Goal: Navigation & Orientation: Find specific page/section

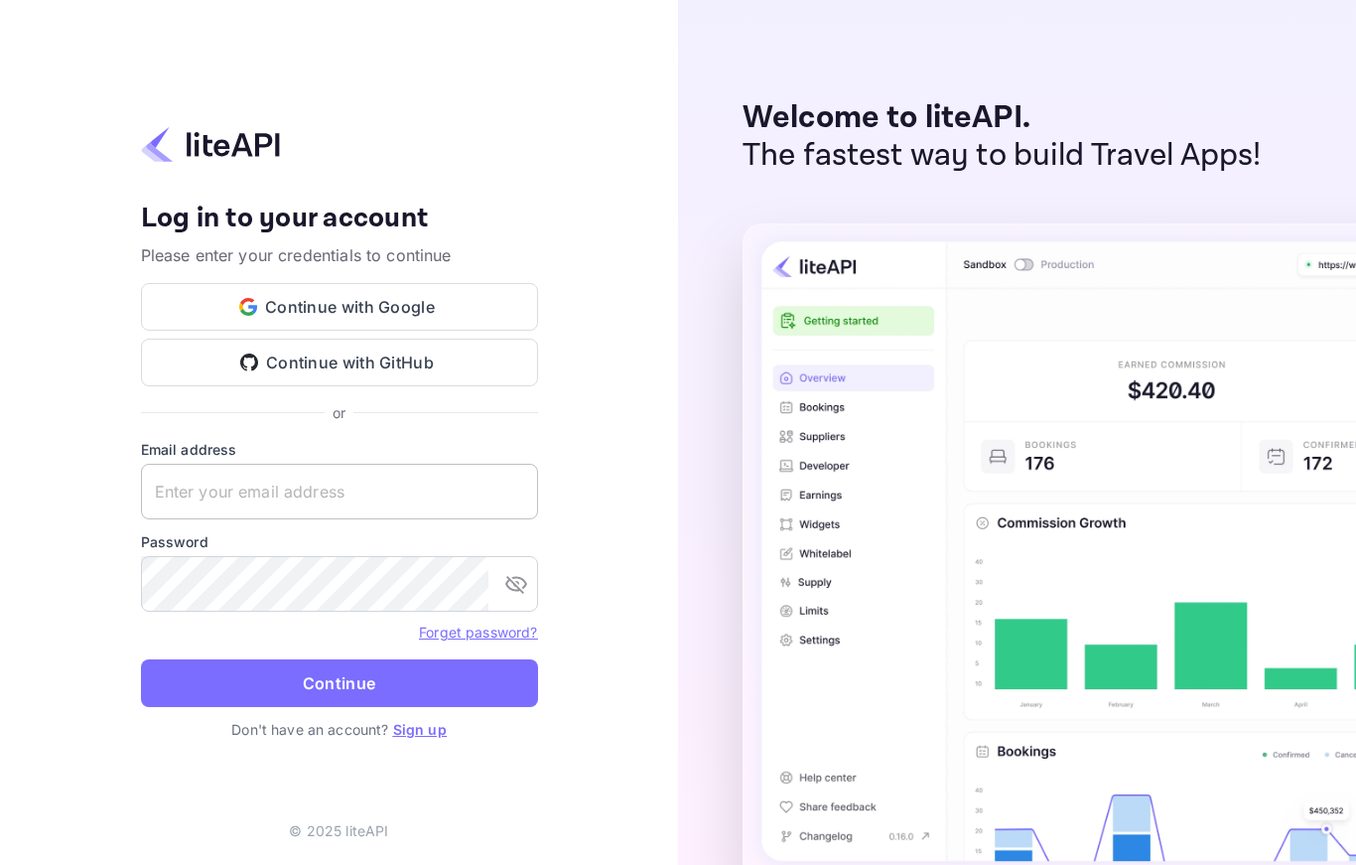
click at [386, 492] on input "text" at bounding box center [339, 492] width 397 height 56
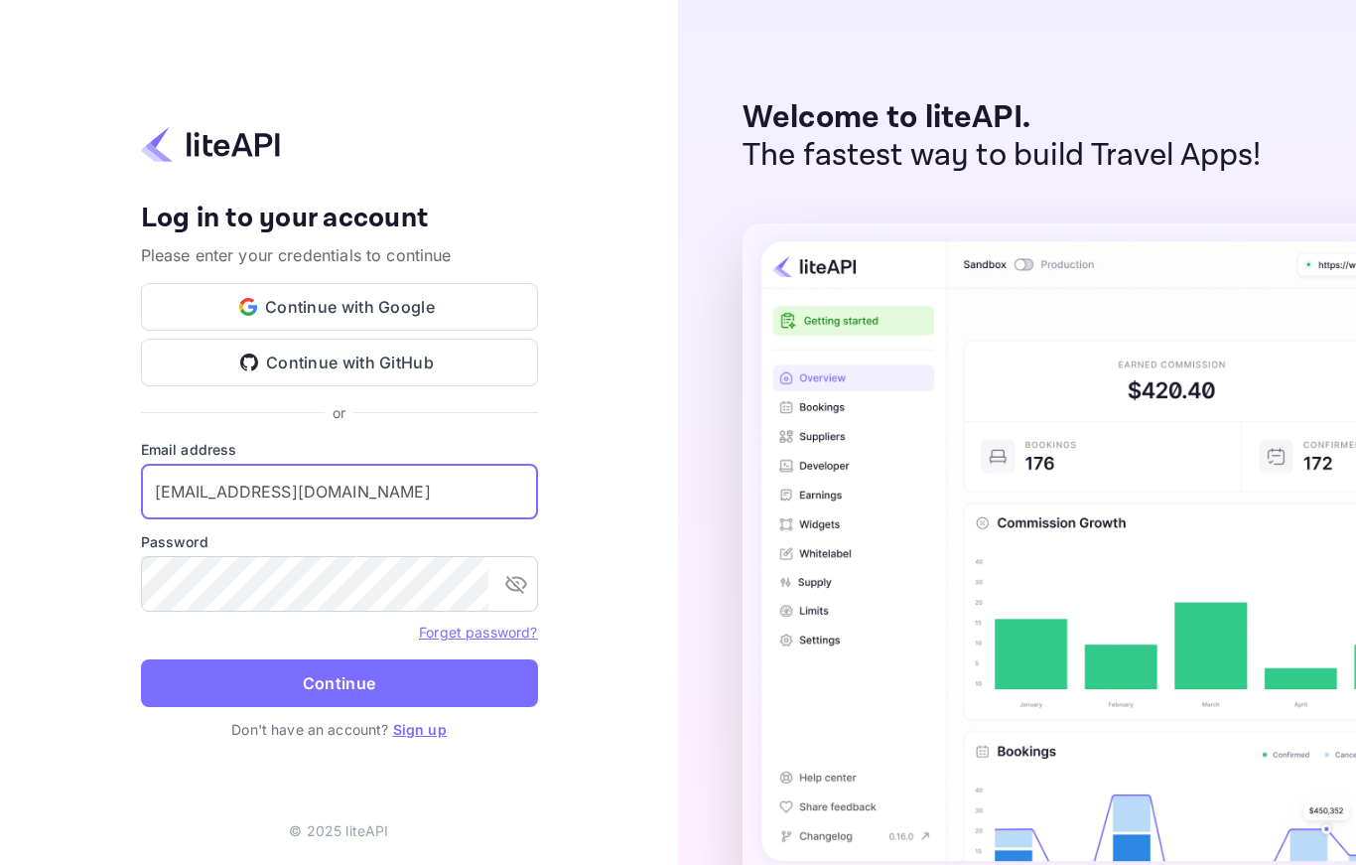
type input "[EMAIL_ADDRESS][DOMAIN_NAME]"
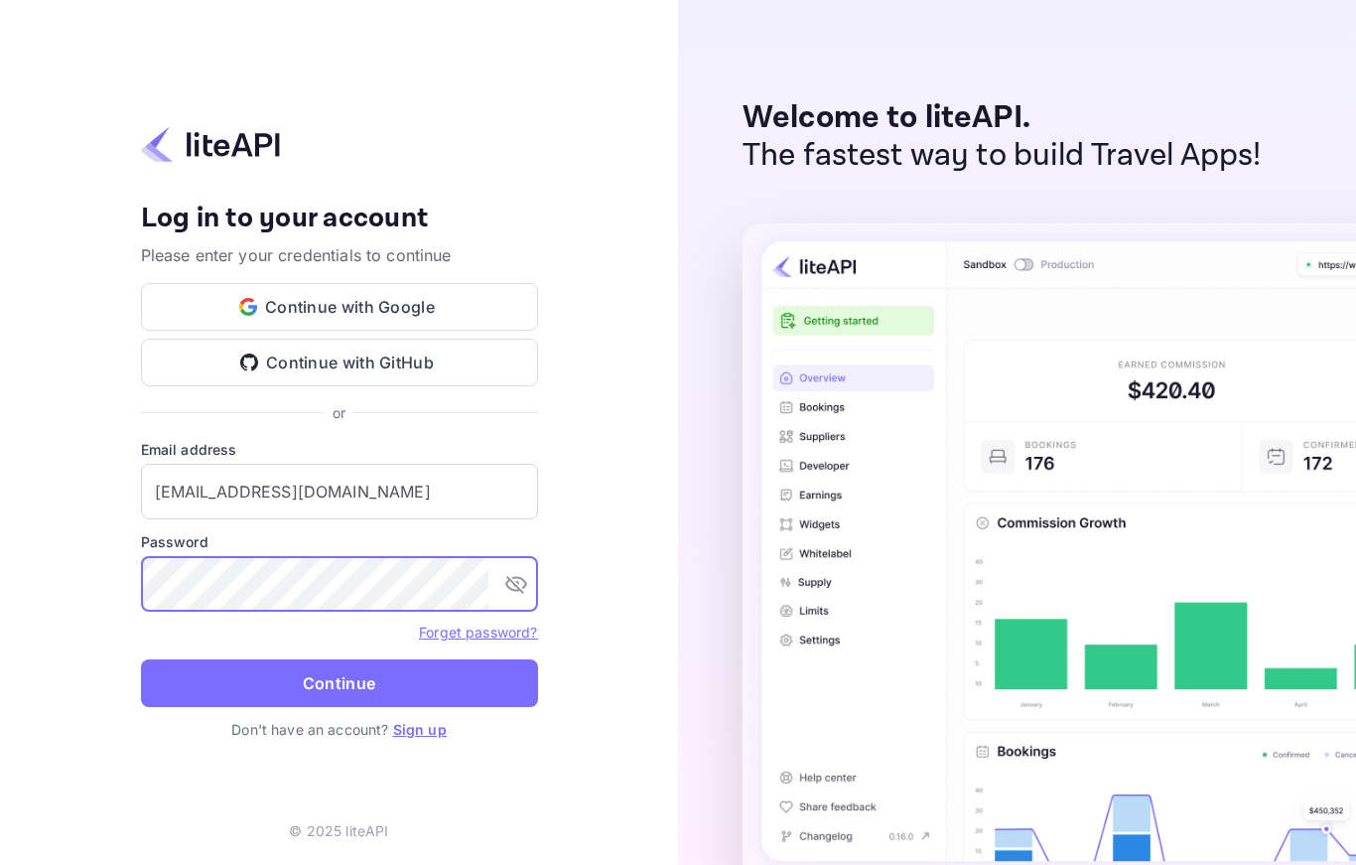
click at [240, 707] on button "Continue" at bounding box center [339, 683] width 397 height 48
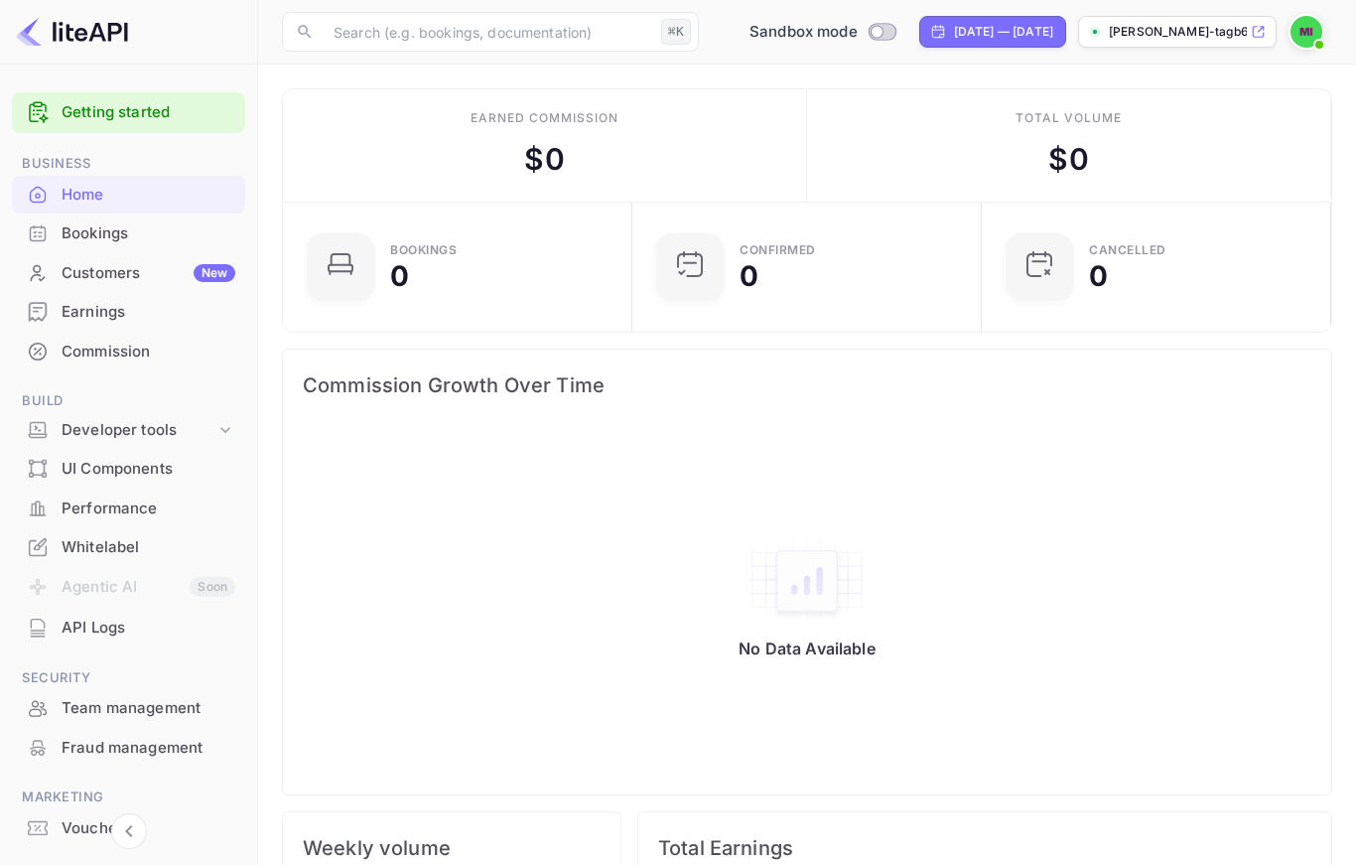
click at [1222, 40] on p "[PERSON_NAME]-tagb6.n..." at bounding box center [1178, 32] width 138 height 18
click at [70, 309] on div "Earnings" at bounding box center [149, 312] width 174 height 23
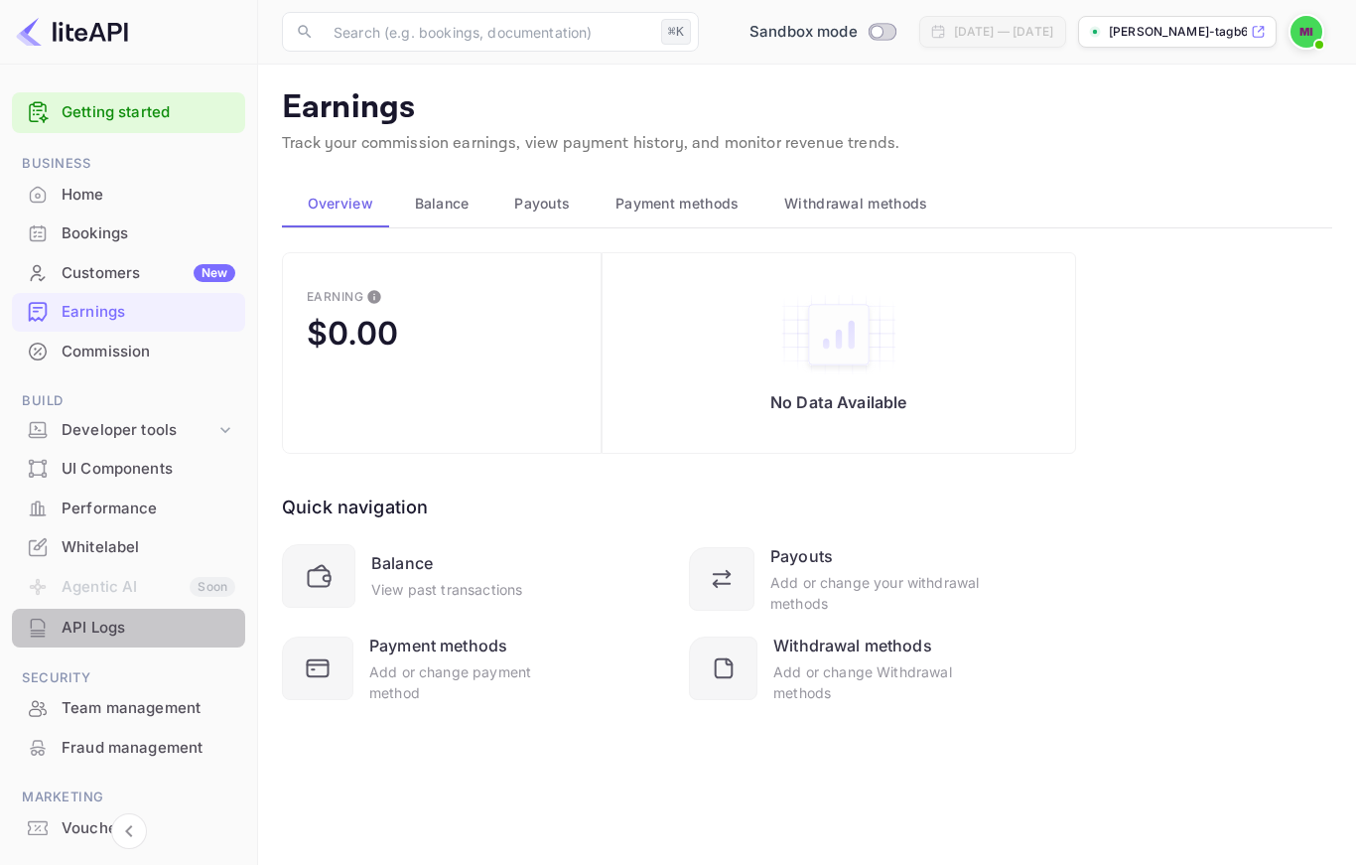
click at [109, 622] on div "API Logs" at bounding box center [149, 628] width 174 height 23
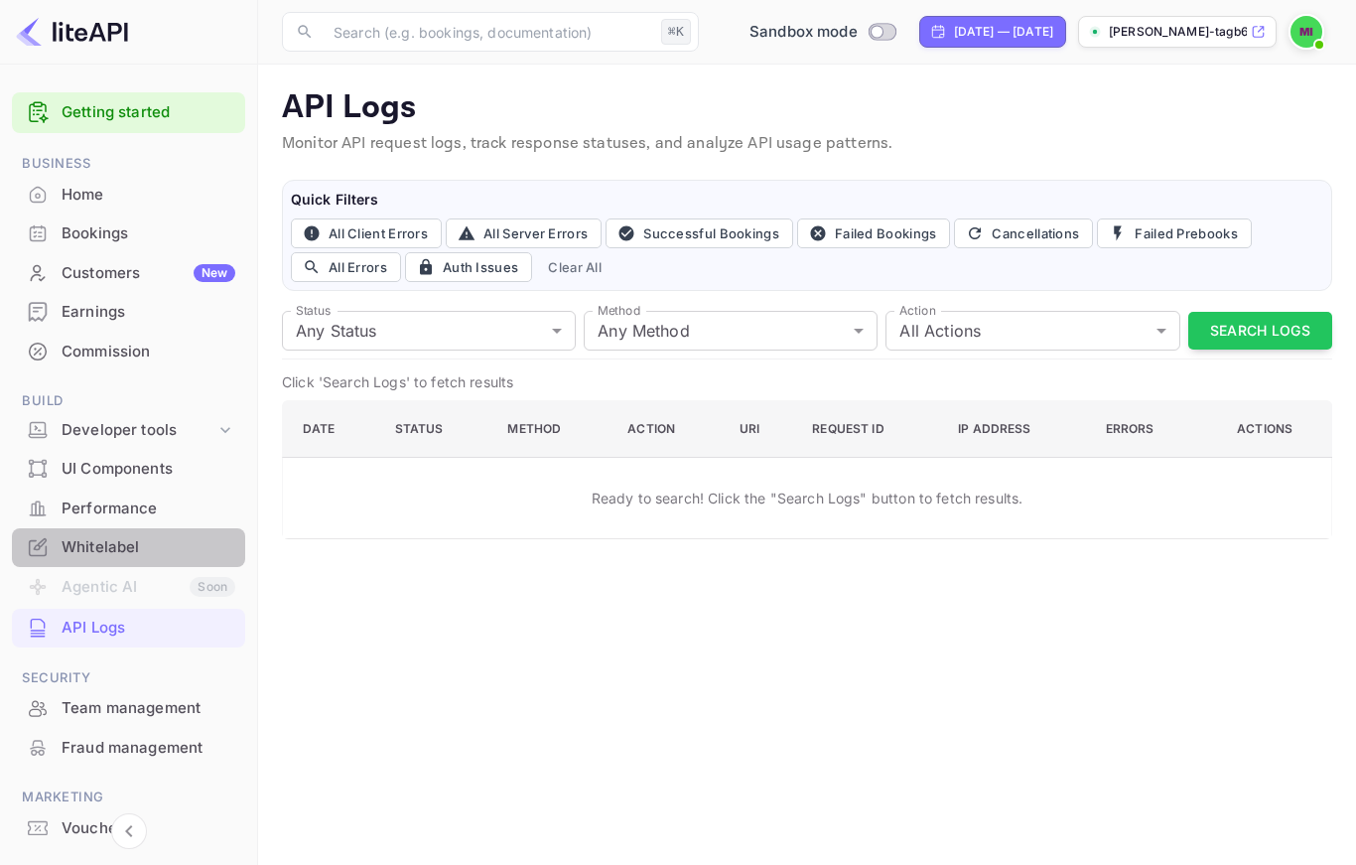
click at [79, 549] on div "Whitelabel" at bounding box center [149, 547] width 174 height 23
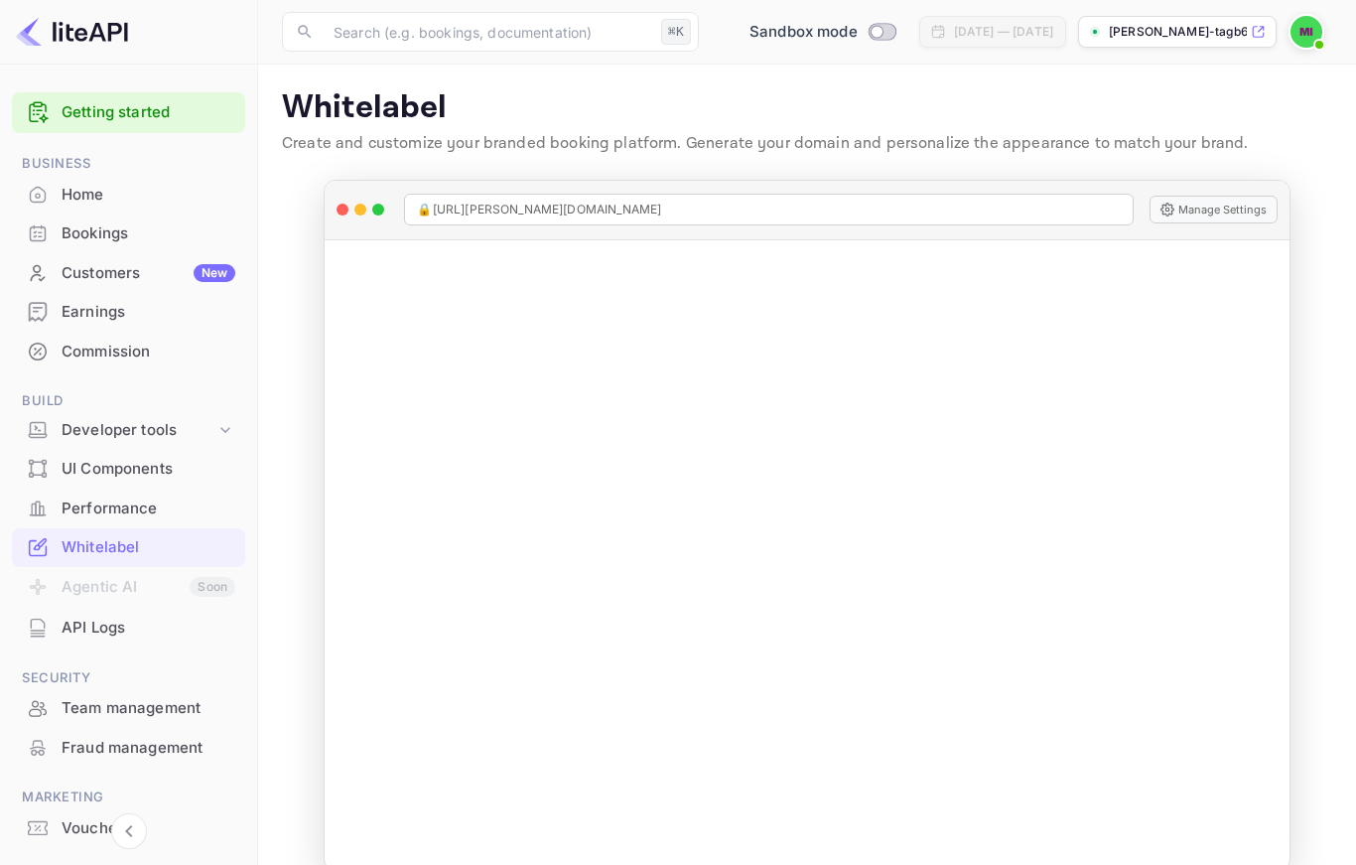
scroll to position [50, 0]
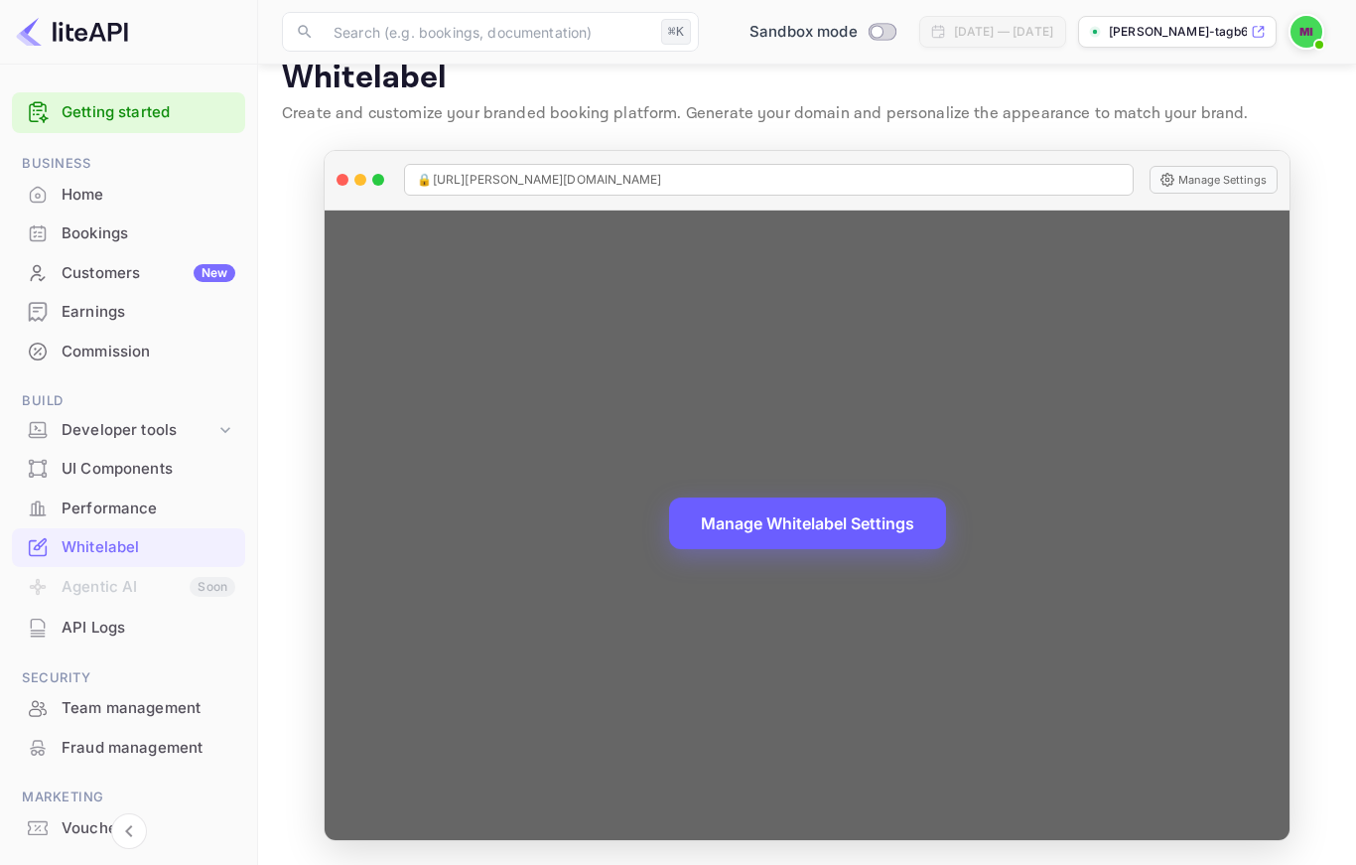
click at [770, 527] on button "Manage Whitelabel Settings" at bounding box center [807, 523] width 277 height 52
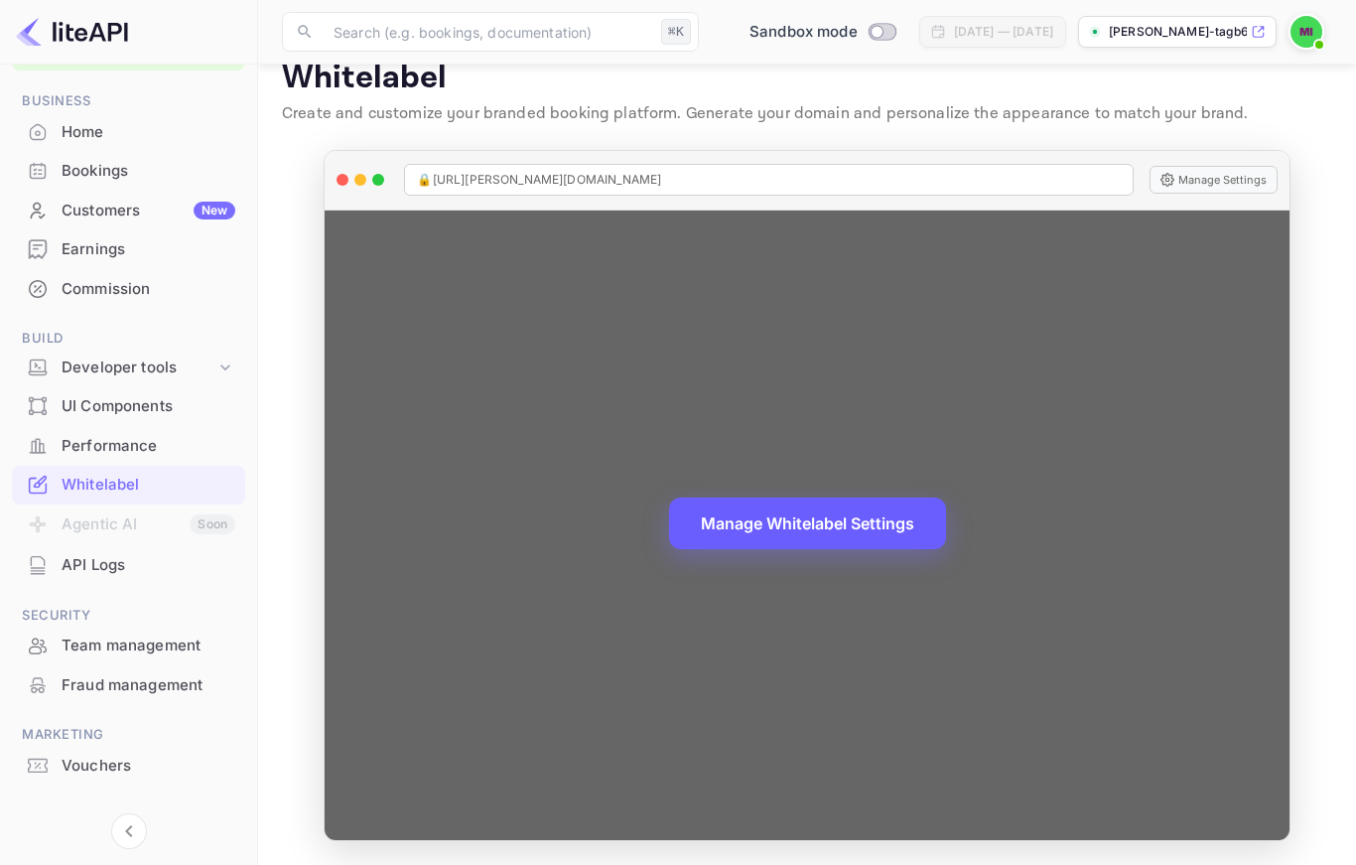
scroll to position [59, 0]
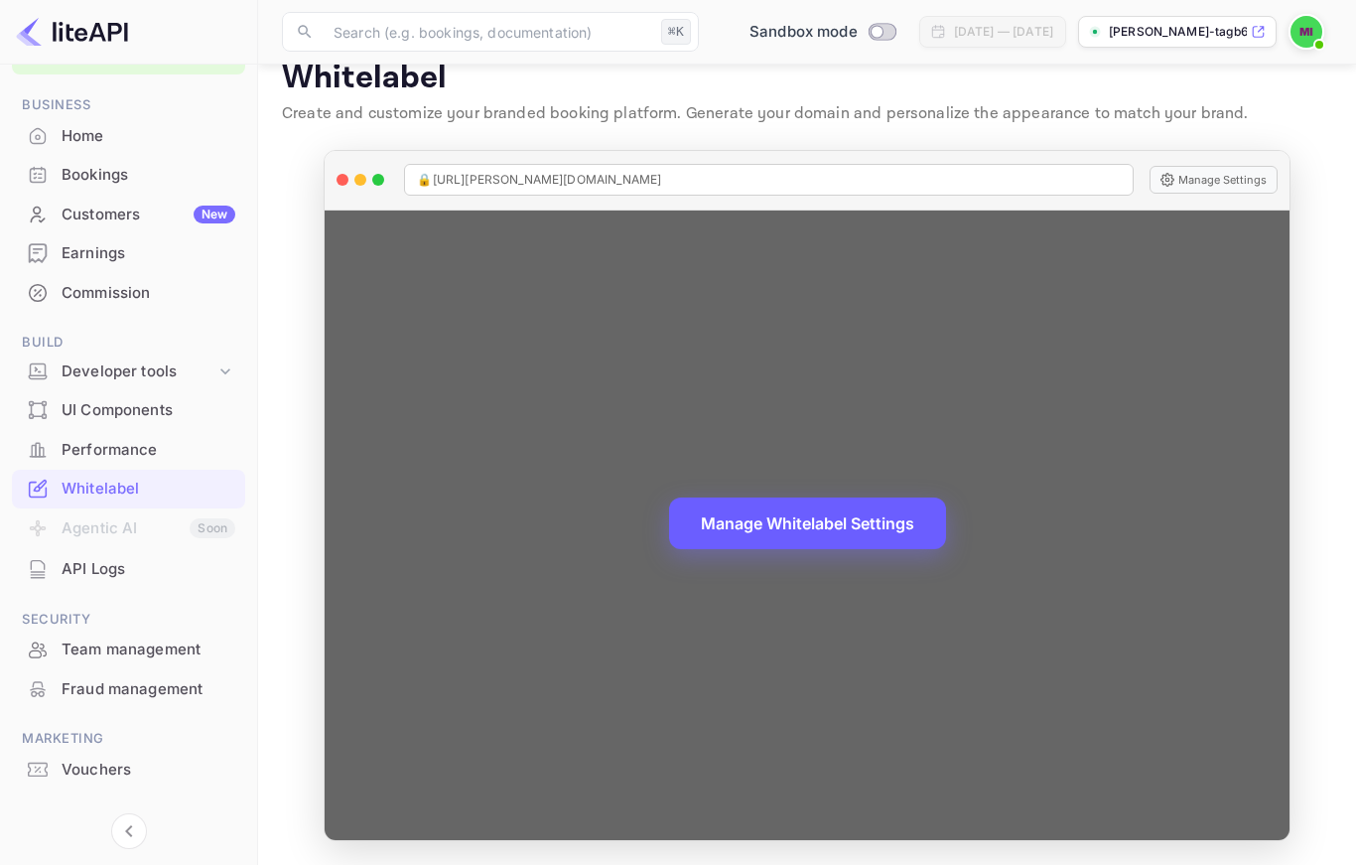
click at [719, 506] on button "Manage Whitelabel Settings" at bounding box center [807, 523] width 277 height 52
click at [720, 506] on button "Manage Whitelabel Settings" at bounding box center [807, 523] width 277 height 52
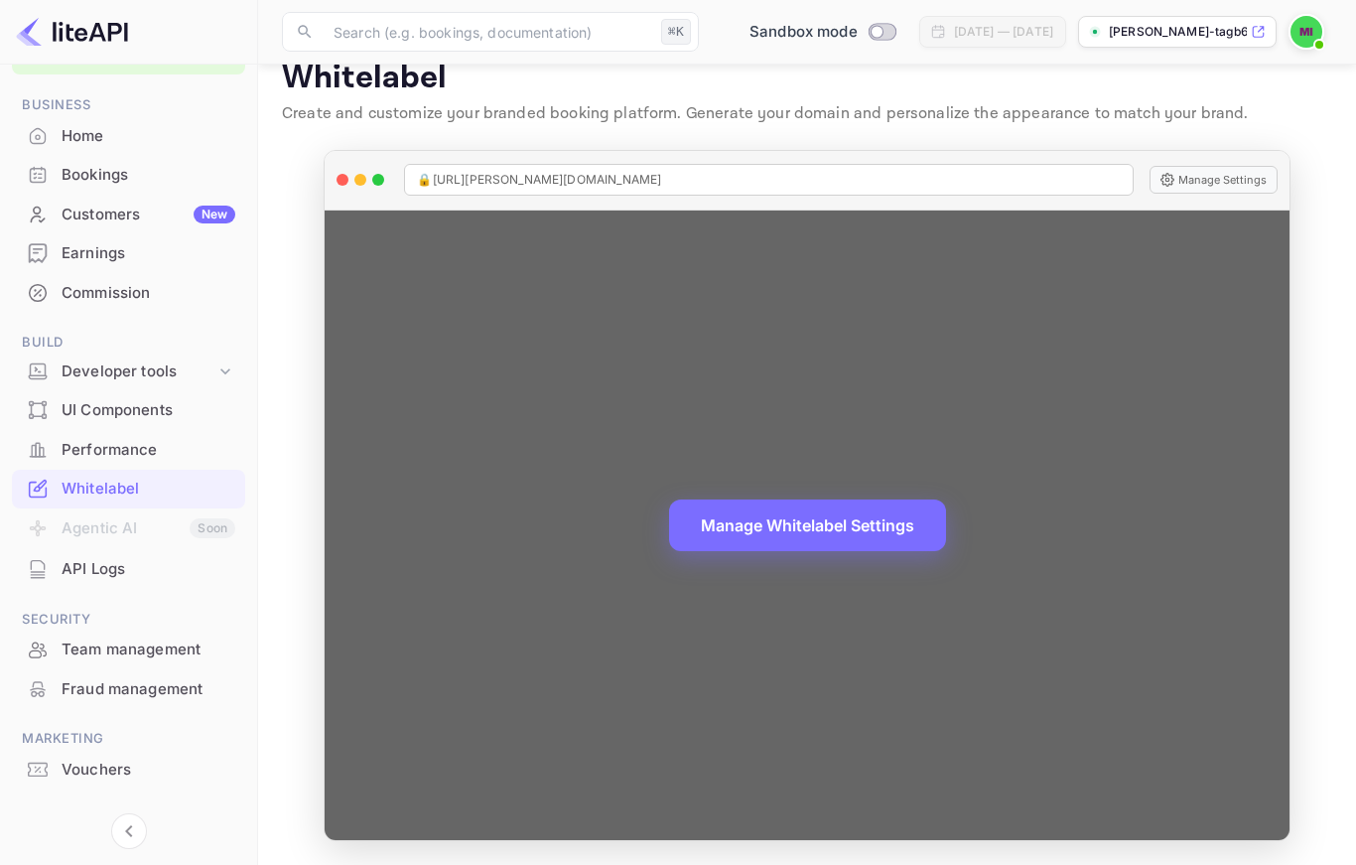
click at [1164, 304] on div "Manage Whitelabel Settings" at bounding box center [807, 525] width 964 height 630
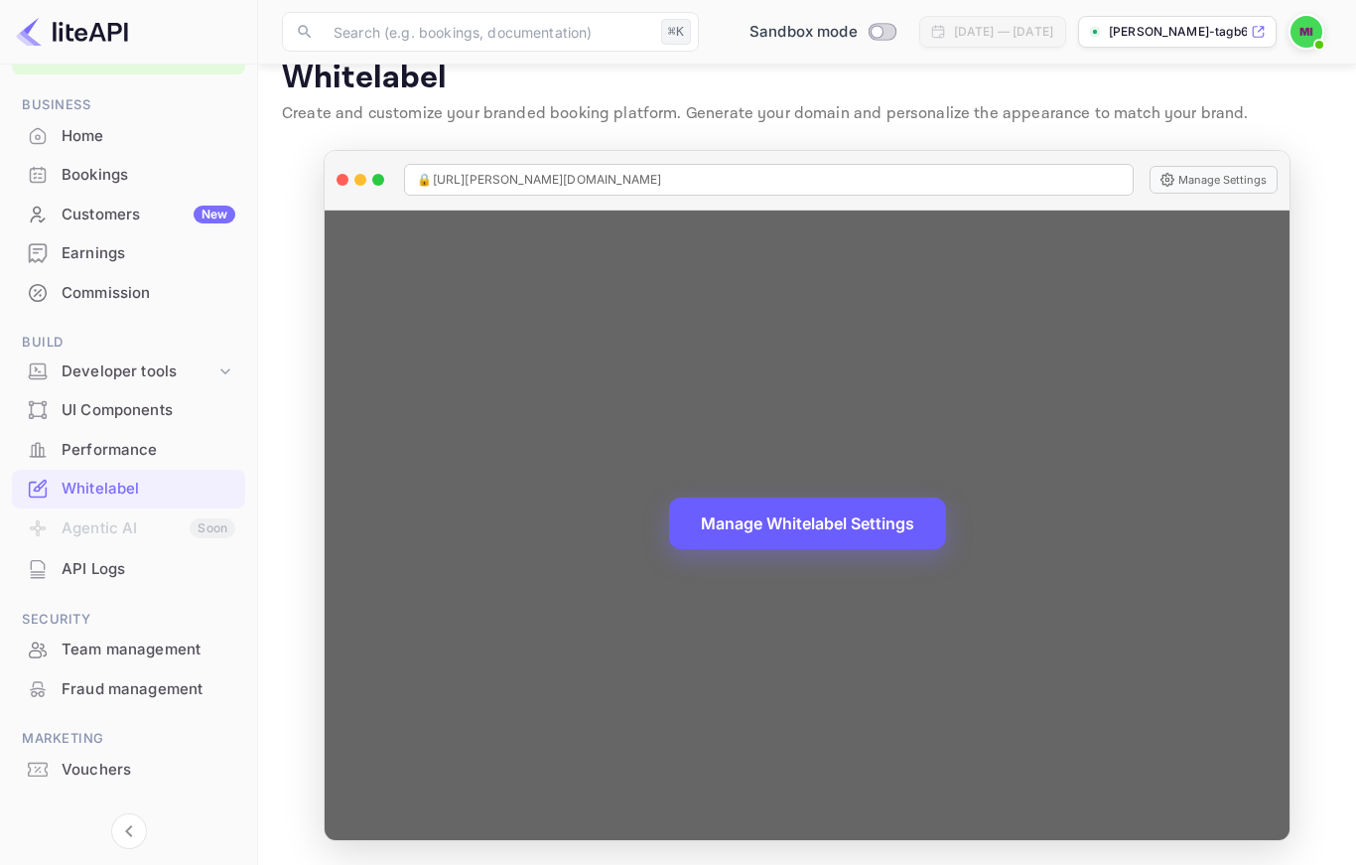
click at [850, 513] on button "Manage Whitelabel Settings" at bounding box center [807, 523] width 277 height 52
click at [767, 164] on div "🔒 https://mohamed-ismail-tagb6.nuitee.link" at bounding box center [768, 180] width 729 height 32
click at [1256, 166] on button "Manage Settings" at bounding box center [1214, 180] width 128 height 28
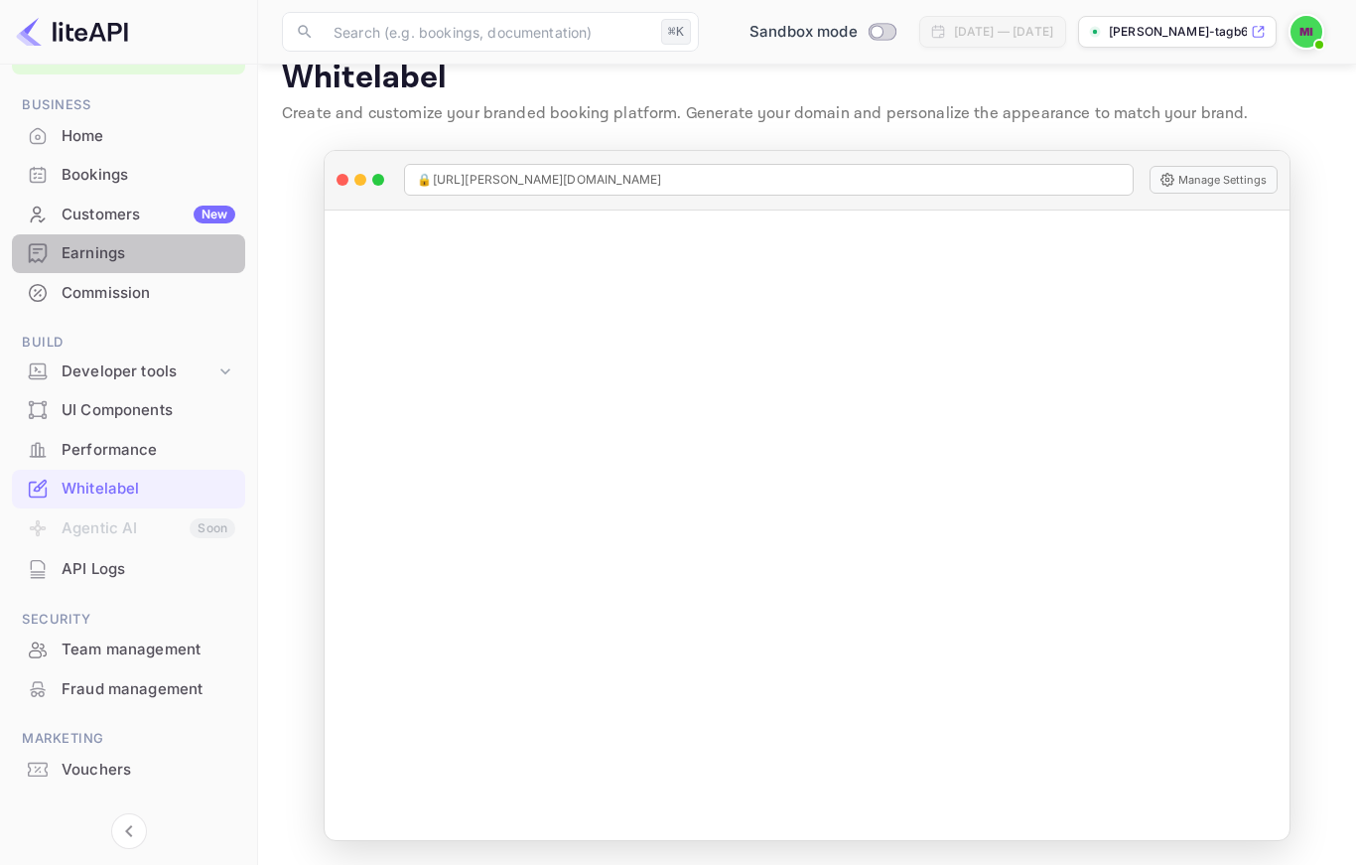
click at [119, 253] on div "Earnings" at bounding box center [149, 253] width 174 height 23
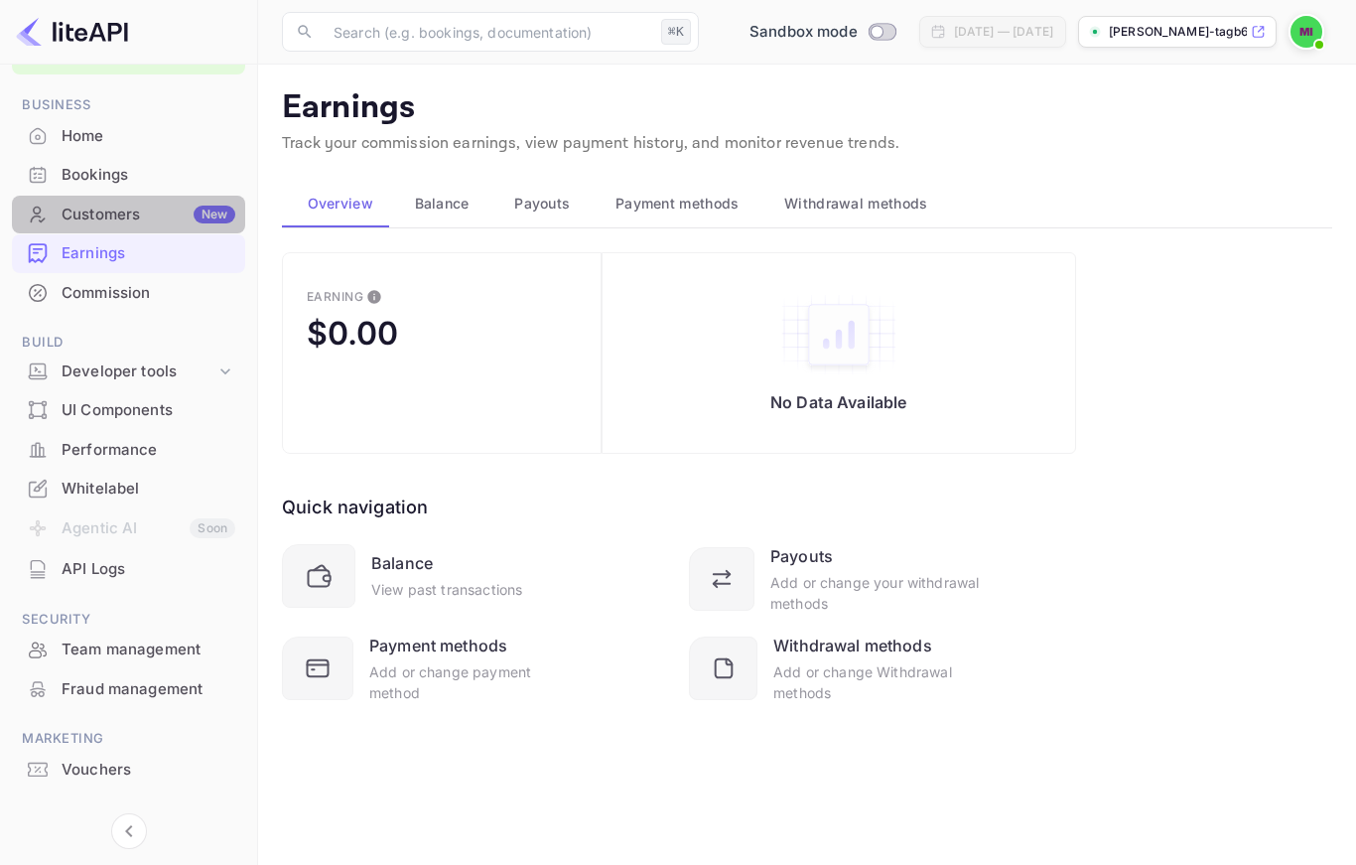
click at [132, 212] on div "Customers New" at bounding box center [149, 215] width 174 height 23
